Goal: Information Seeking & Learning: Learn about a topic

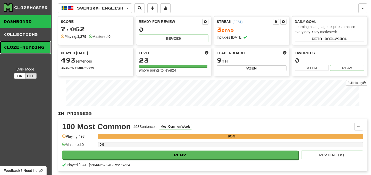
click at [28, 46] on link "Cloze-Reading" at bounding box center [25, 47] width 51 height 13
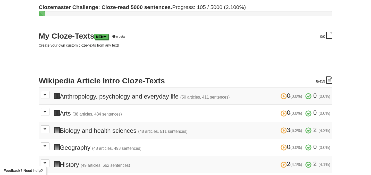
scroll to position [126, 0]
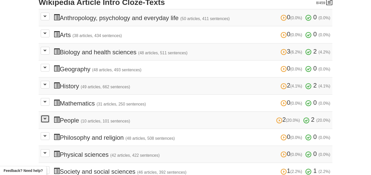
click at [45, 120] on button at bounding box center [45, 119] width 9 height 8
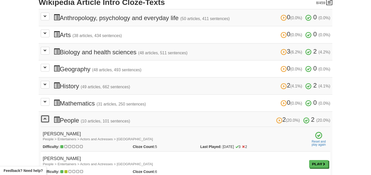
scroll to position [0, 0]
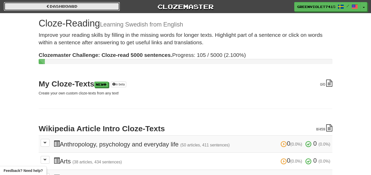
click at [60, 6] on link "Dashboard" at bounding box center [62, 6] width 116 height 9
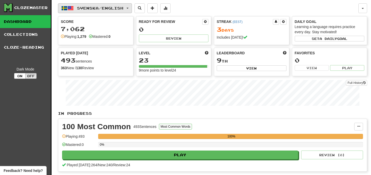
click at [67, 7] on span "button" at bounding box center [64, 8] width 6 height 6
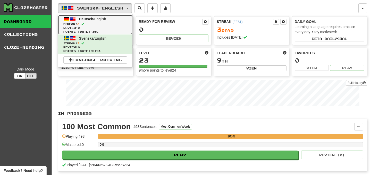
click at [96, 18] on span "Deutsch / English" at bounding box center [92, 19] width 27 height 4
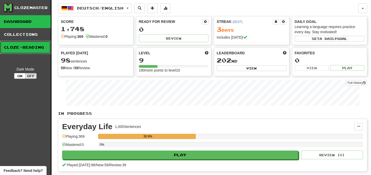
click at [24, 49] on link "Cloze-Reading" at bounding box center [25, 47] width 51 height 13
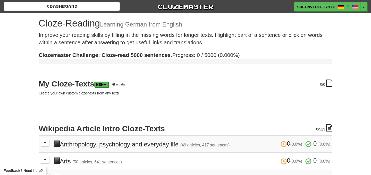
scroll to position [226, 0]
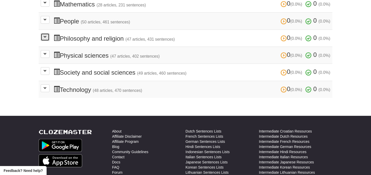
click at [45, 35] on span at bounding box center [45, 36] width 3 height 3
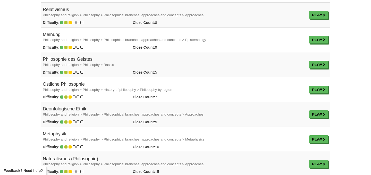
scroll to position [132, 0]
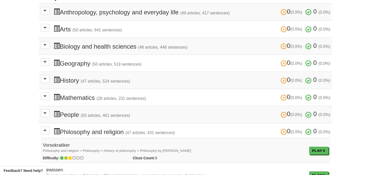
click at [46, 73] on td "0 (0.0%) 0 (0.0%) History (47 articles, 524 sentences) 0 (0.0%) 0 (0.0%) Loadin…" at bounding box center [186, 80] width 294 height 17
click at [44, 46] on button at bounding box center [45, 45] width 9 height 8
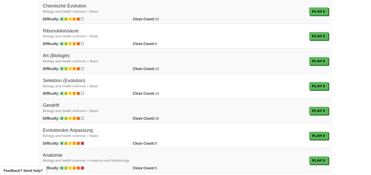
scroll to position [534, 0]
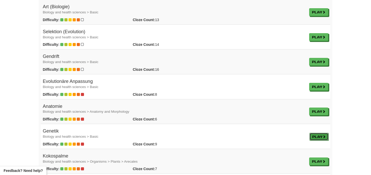
click at [323, 137] on span at bounding box center [324, 136] width 3 height 3
